Goal: Information Seeking & Learning: Learn about a topic

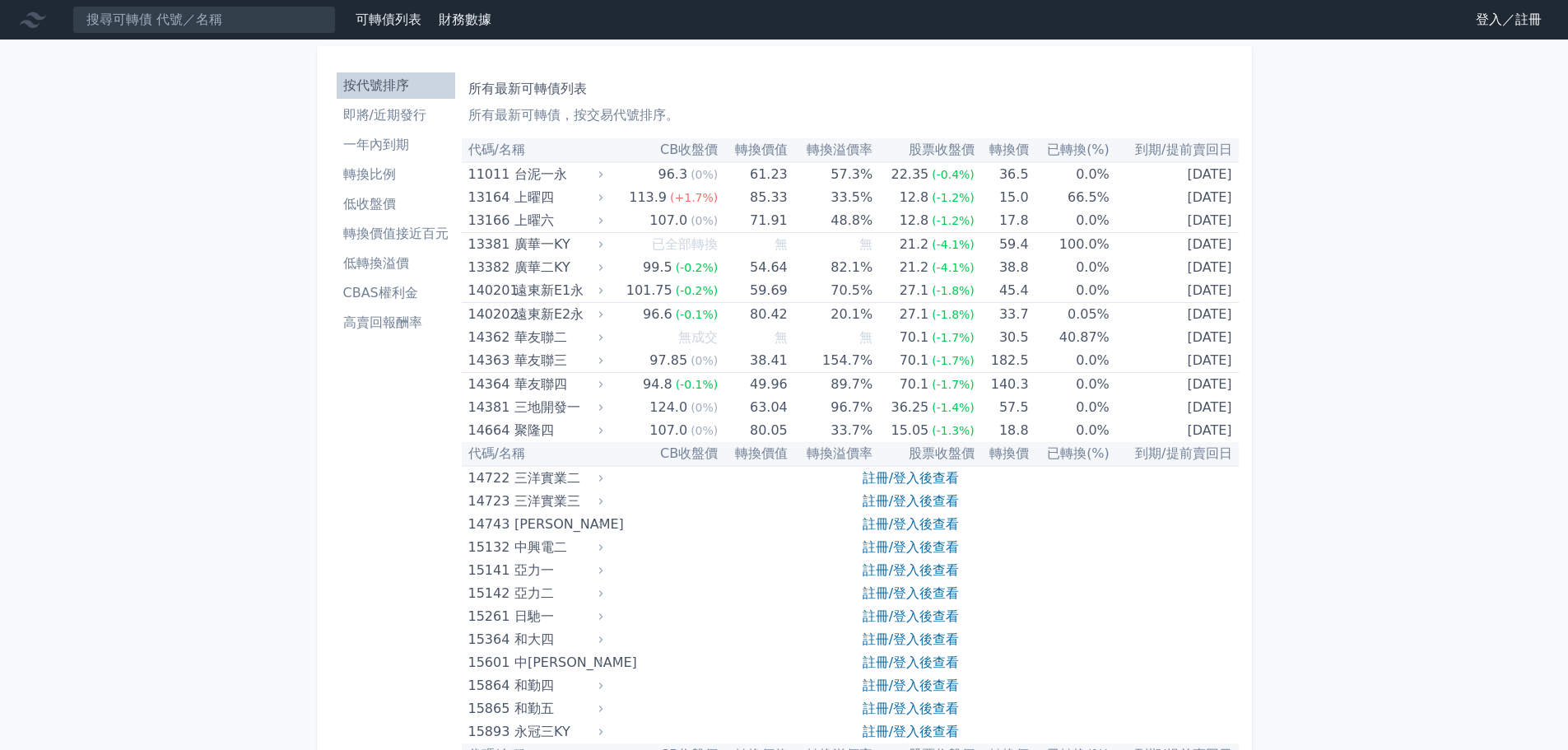
click at [382, 242] on li "轉換價值接近百元" at bounding box center [396, 234] width 118 height 20
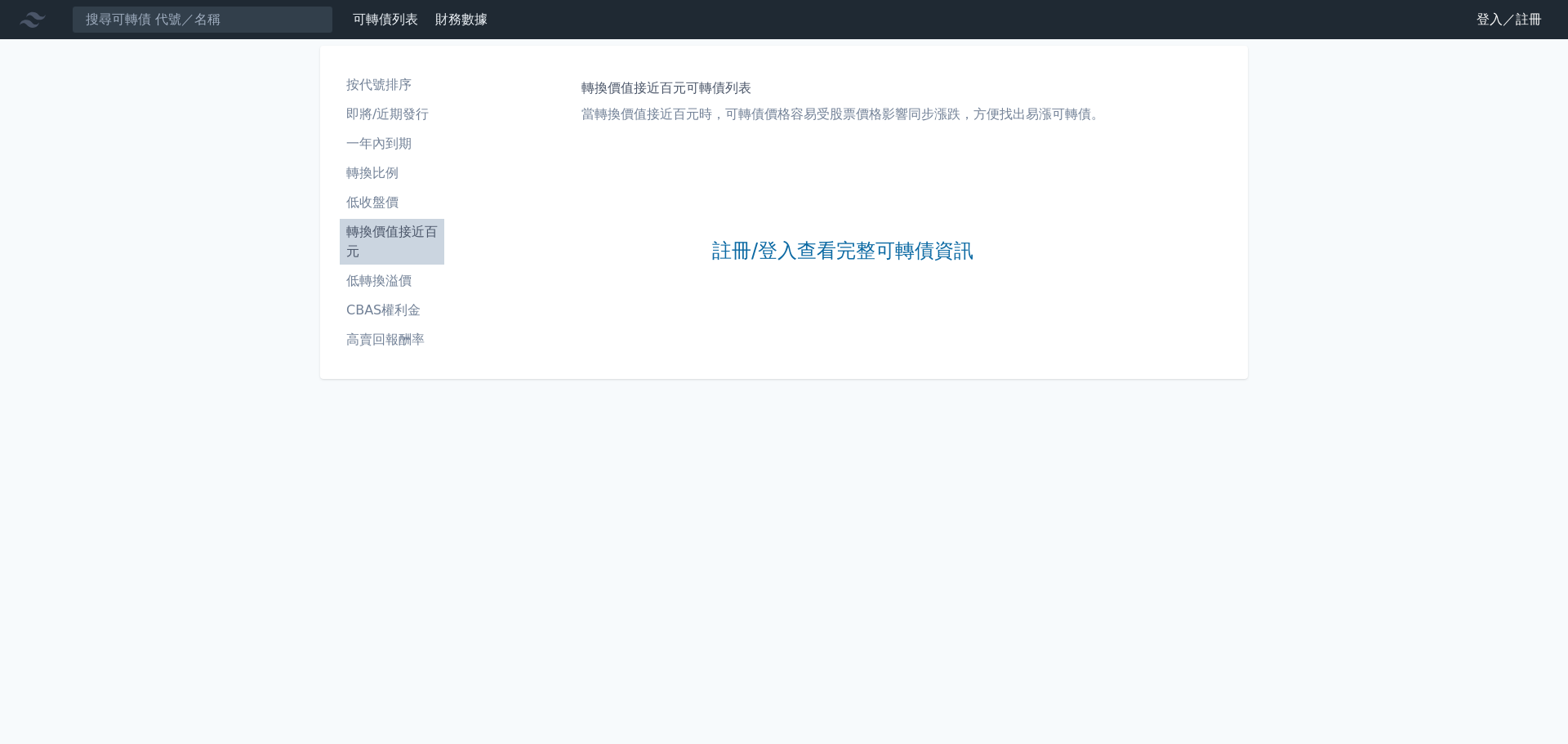
click at [385, 77] on li "按代號排序" at bounding box center [392, 85] width 104 height 20
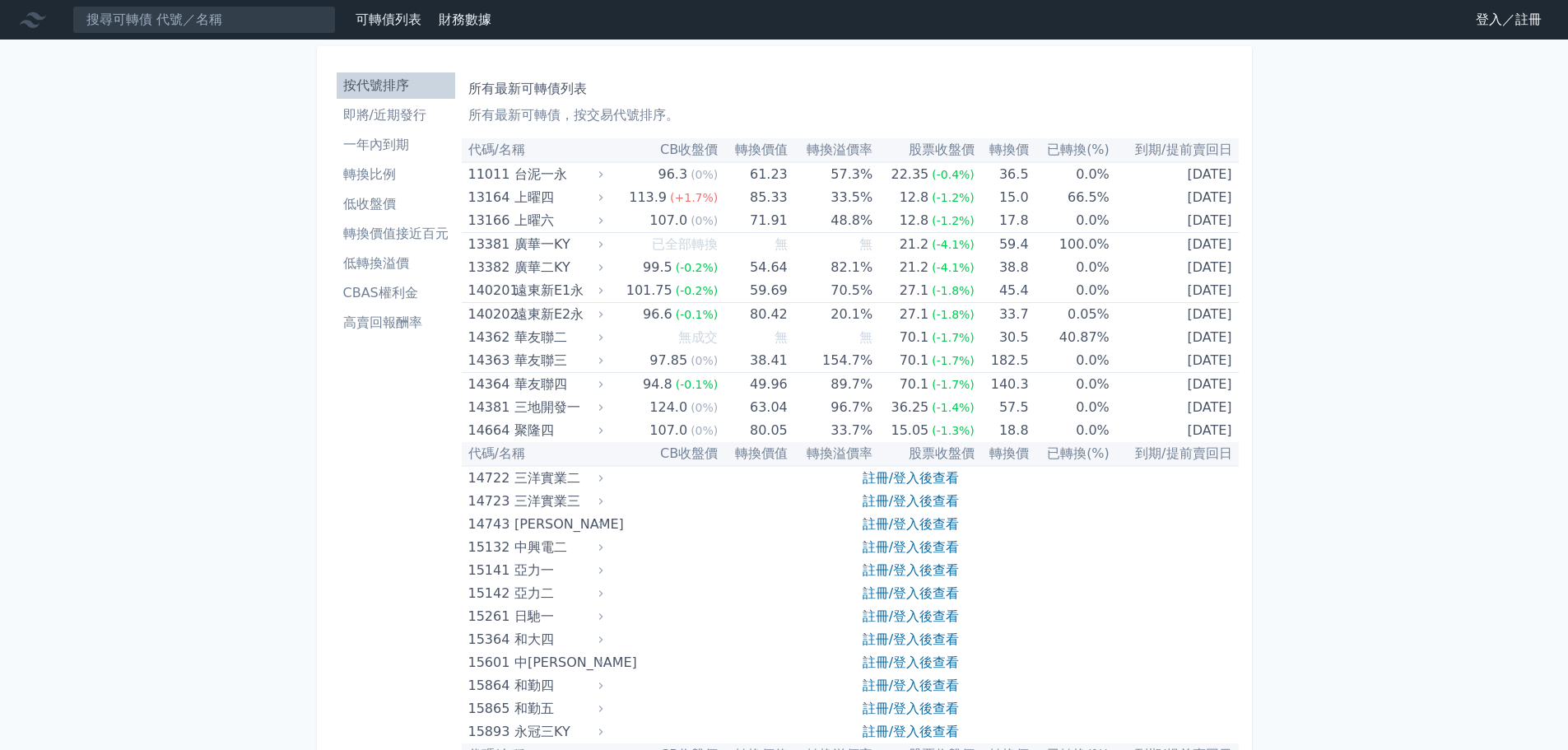
click at [1479, 16] on link "登入／註冊" at bounding box center [1508, 20] width 92 height 26
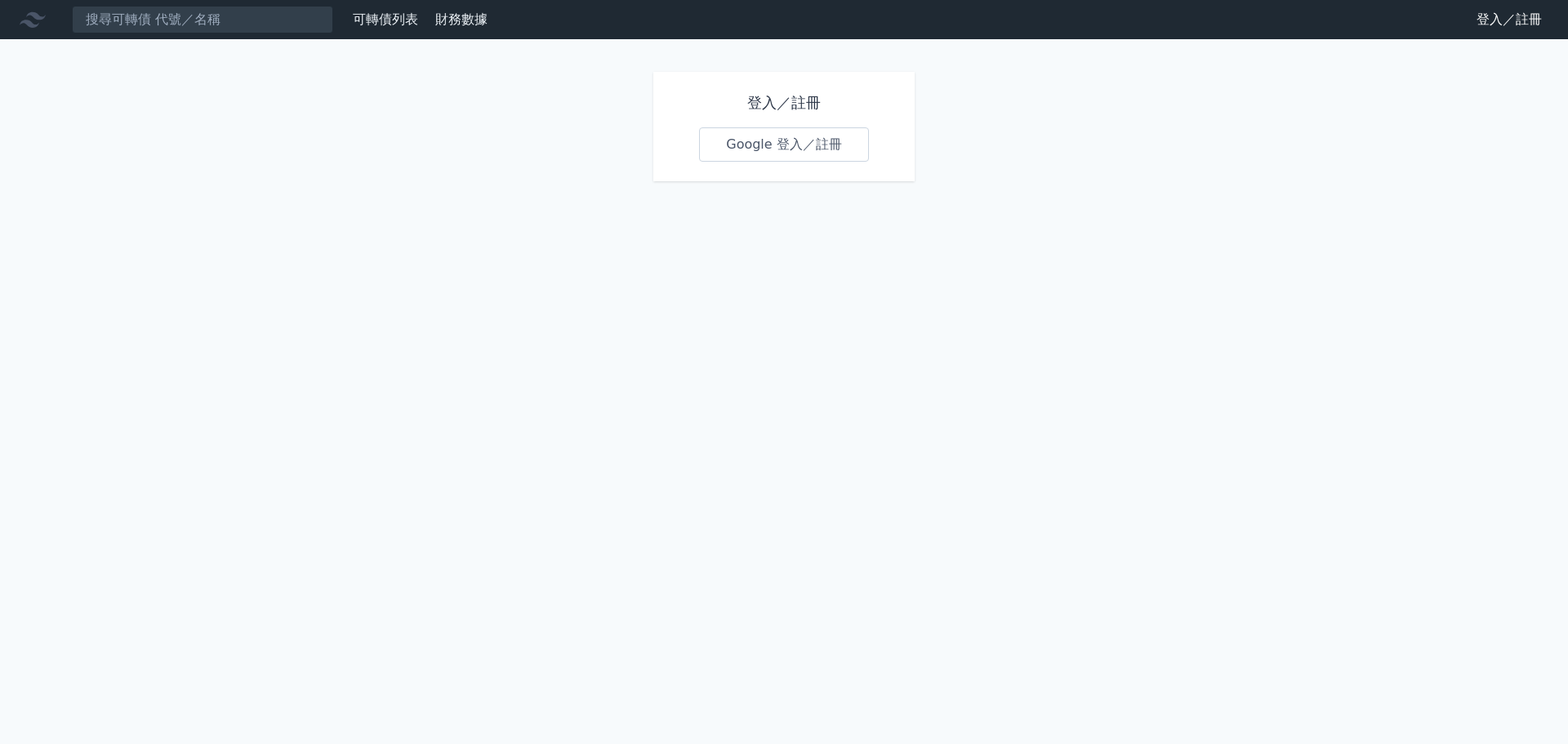
click at [785, 152] on link "Google 登入／註冊" at bounding box center [784, 145] width 170 height 35
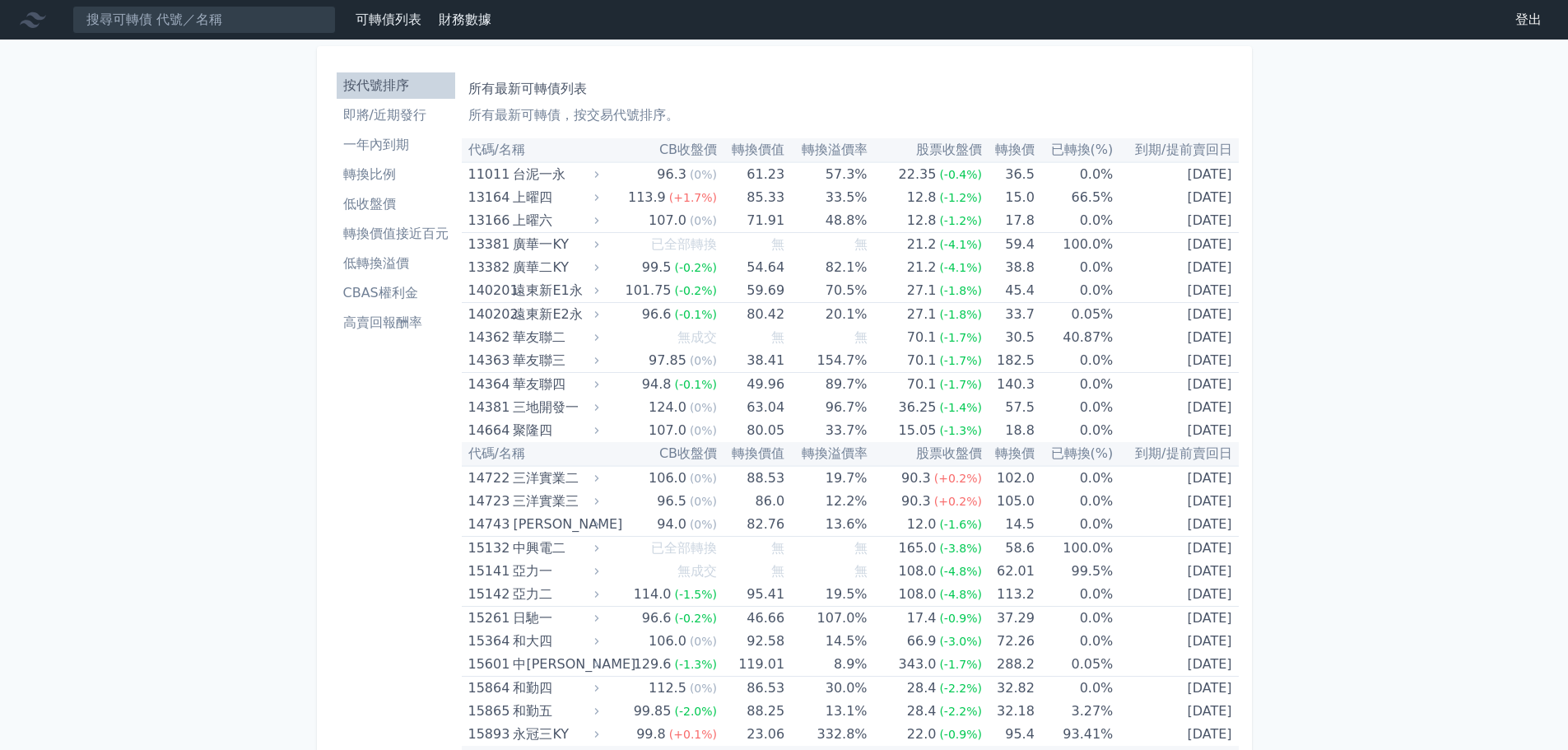
click at [396, 145] on li "一年內到期" at bounding box center [396, 144] width 118 height 20
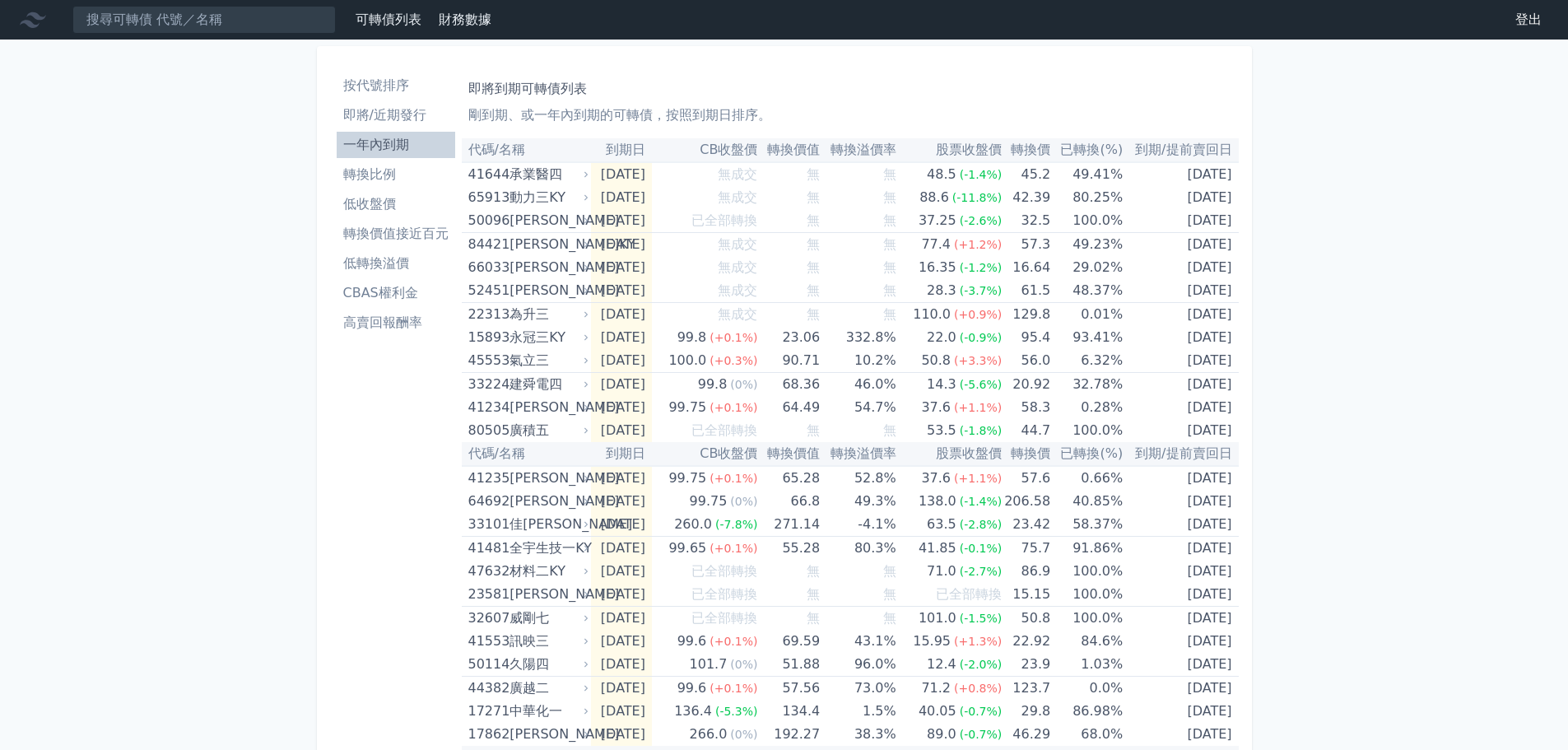
click at [739, 153] on th "CB收盤價" at bounding box center [704, 150] width 106 height 24
click at [377, 208] on li "低收盤價" at bounding box center [396, 204] width 118 height 20
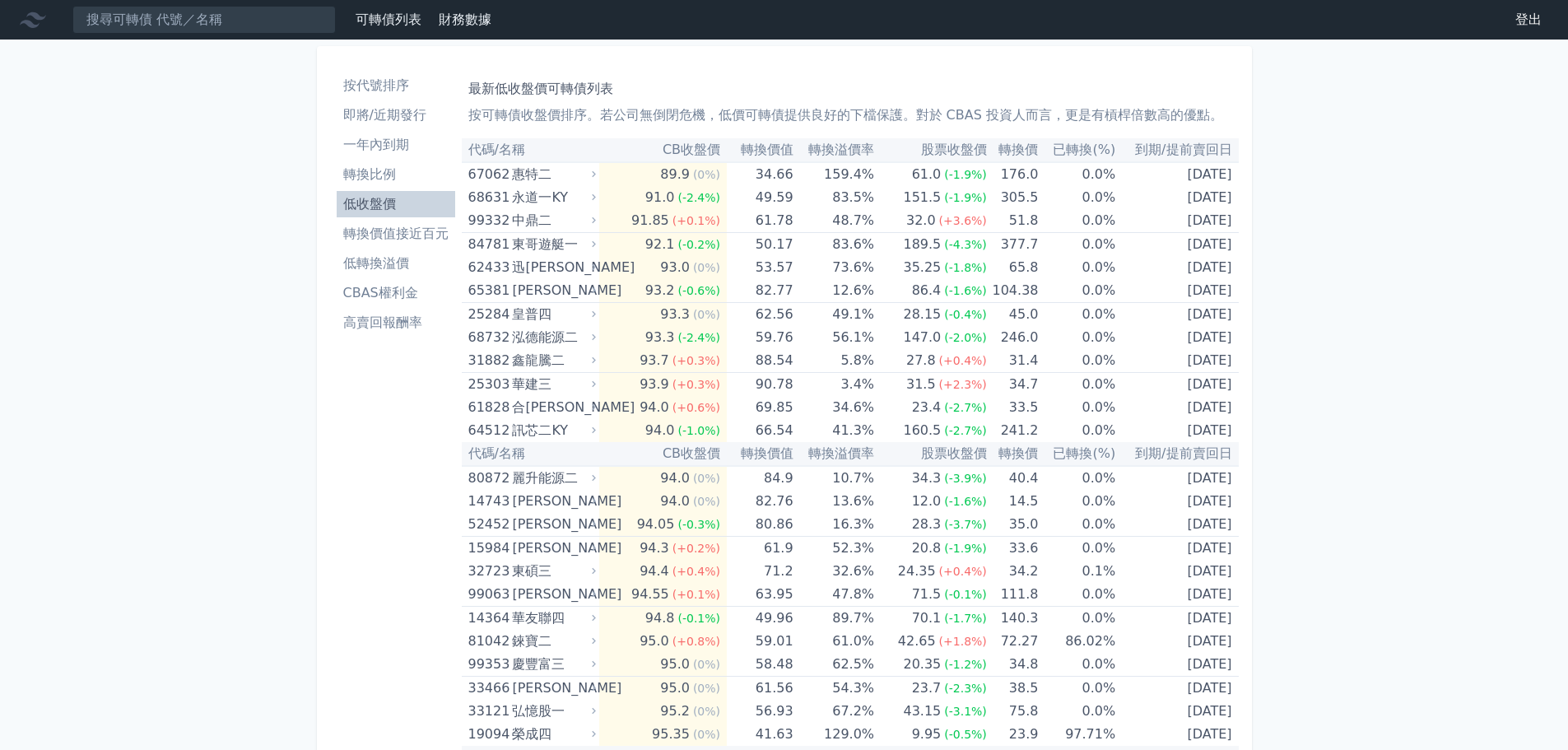
click at [686, 150] on th "CB收盤價" at bounding box center [663, 150] width 128 height 24
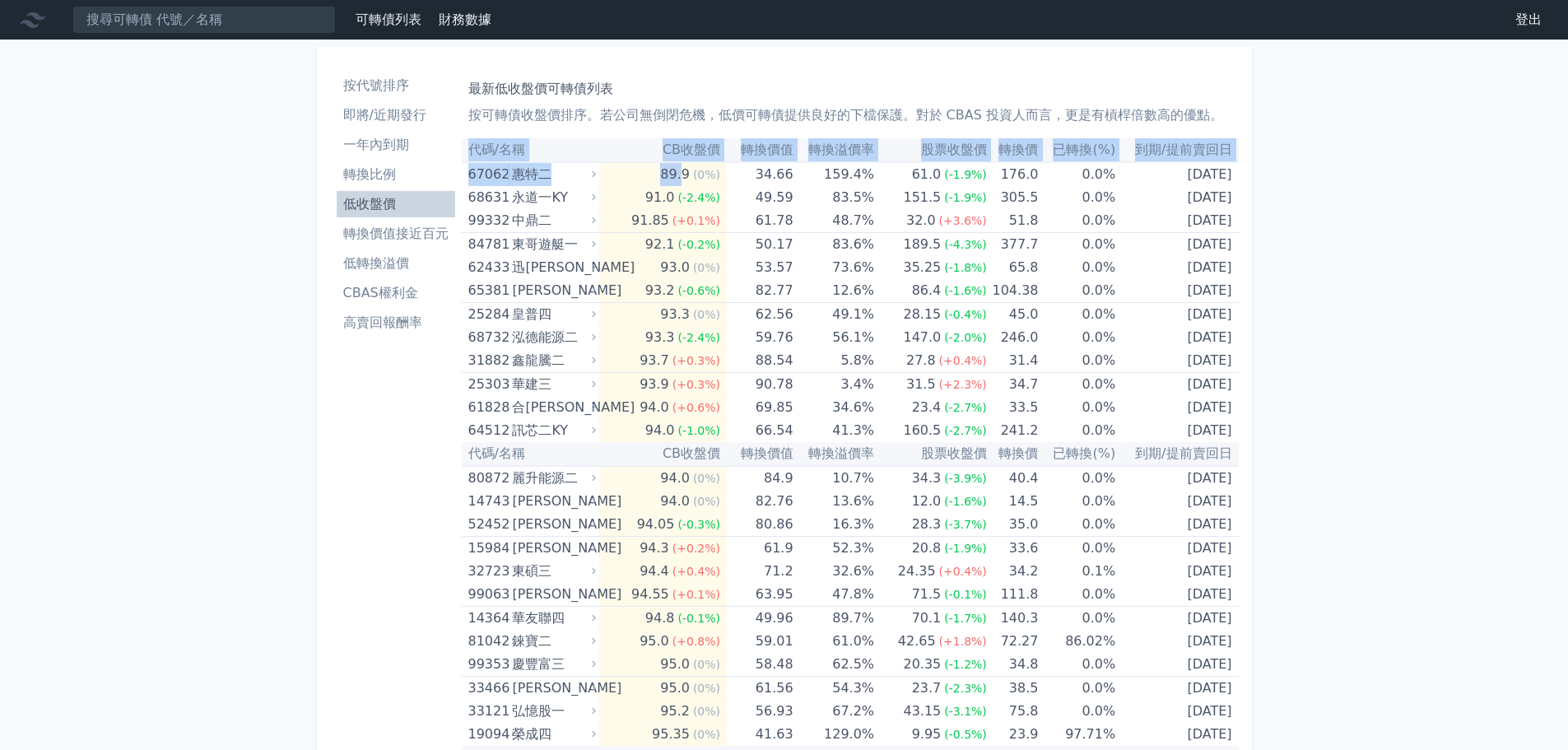
drag, startPoint x: 685, startPoint y: 178, endPoint x: 1377, endPoint y: 187, distance: 692.1
